Goal: Task Accomplishment & Management: Manage account settings

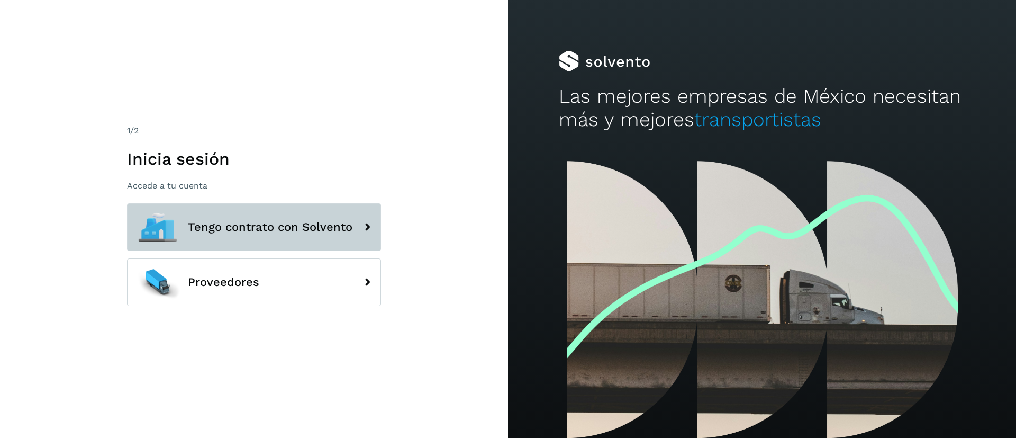
click at [317, 229] on span "Tengo contrato con Solvento" at bounding box center [270, 227] width 165 height 13
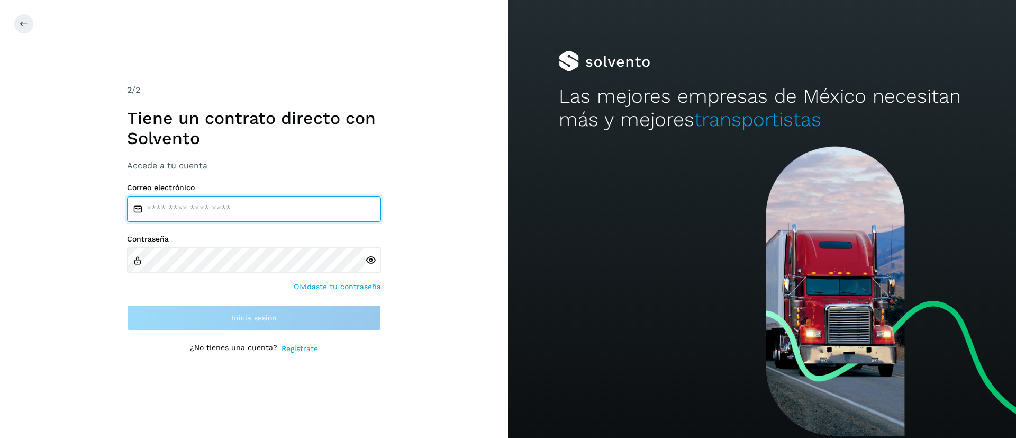
click at [254, 209] on input "email" at bounding box center [254, 208] width 254 height 25
type input "**********"
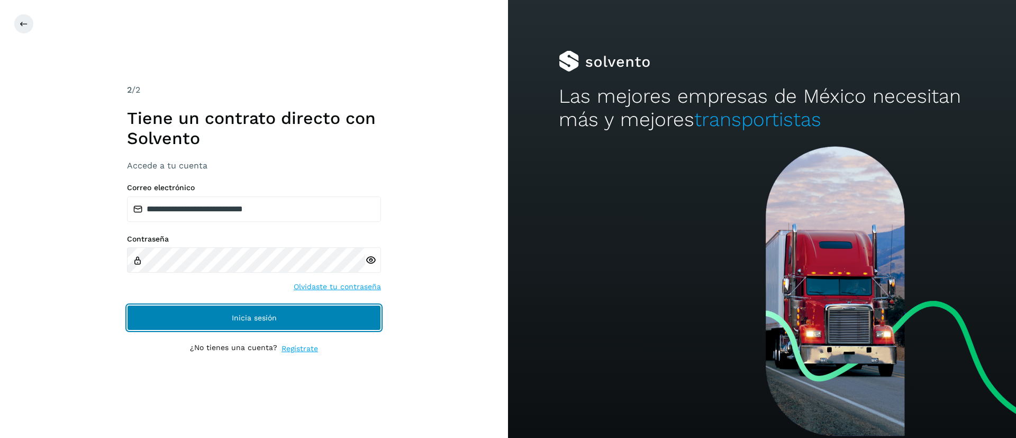
click at [255, 319] on span "Inicia sesión" at bounding box center [254, 317] width 45 height 7
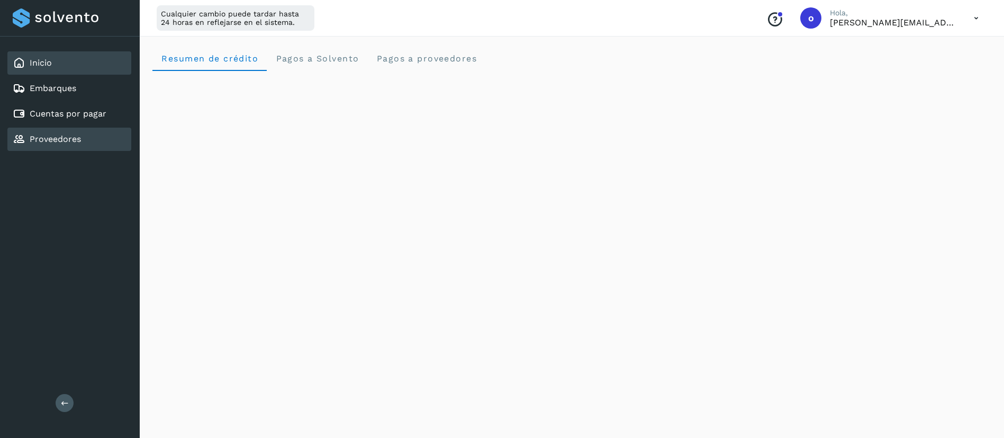
click at [44, 144] on link "Proveedores" at bounding box center [55, 139] width 51 height 10
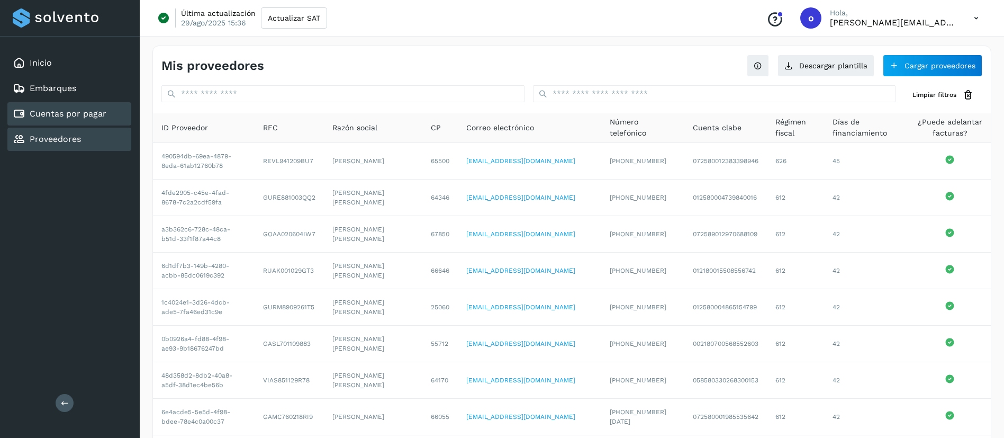
click at [65, 120] on div "Cuentas por pagar" at bounding box center [69, 113] width 124 height 23
click at [67, 136] on link "Proveedores" at bounding box center [55, 139] width 51 height 10
click at [32, 62] on link "Inicio" at bounding box center [41, 63] width 22 height 10
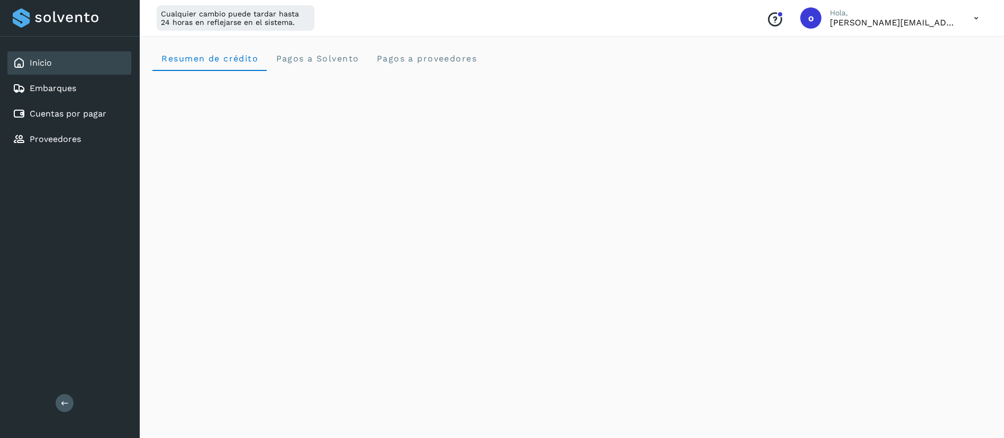
drag, startPoint x: 437, startPoint y: 59, endPoint x: 442, endPoint y: 64, distance: 6.7
click at [437, 59] on span "Pagos a proveedores" at bounding box center [426, 58] width 101 height 10
